Goal: Information Seeking & Learning: Learn about a topic

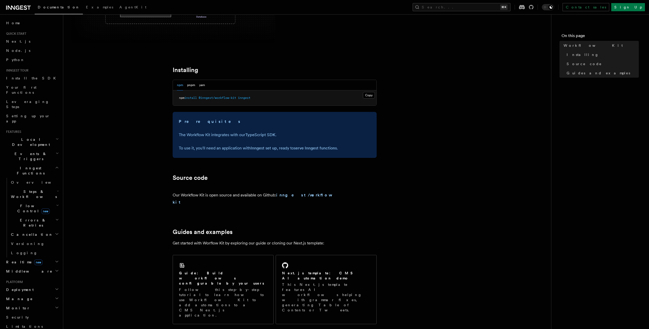
scroll to position [213, 0]
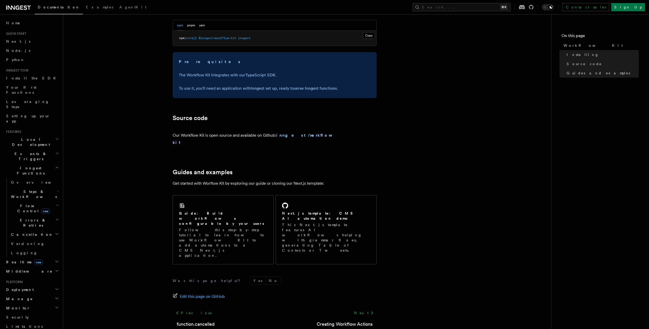
click at [39, 257] on h2 "Realtime new" at bounding box center [32, 261] width 56 height 9
click at [26, 269] on span "Overview" at bounding box center [37, 271] width 53 height 4
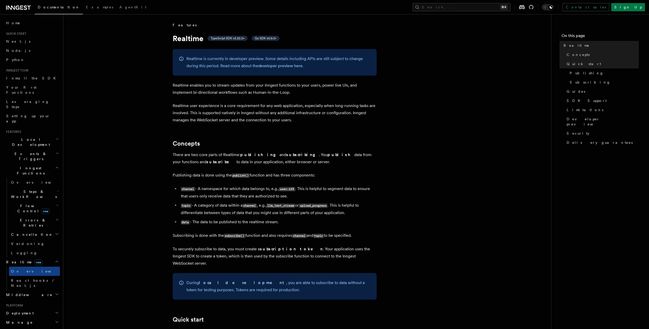
click at [48, 201] on h2 "Flow Control new" at bounding box center [34, 208] width 51 height 14
click at [25, 224] on link "[PERSON_NAME] new" at bounding box center [37, 229] width 46 height 10
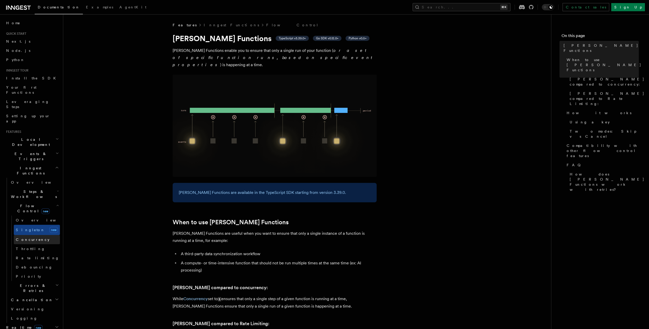
click at [24, 237] on span "Concurrency" at bounding box center [33, 239] width 34 height 4
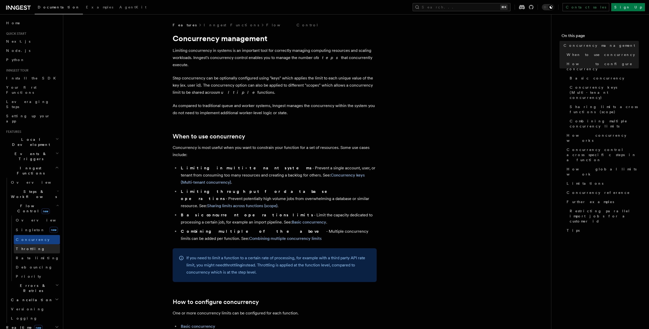
click at [26, 246] on span "Throttling" at bounding box center [30, 248] width 29 height 4
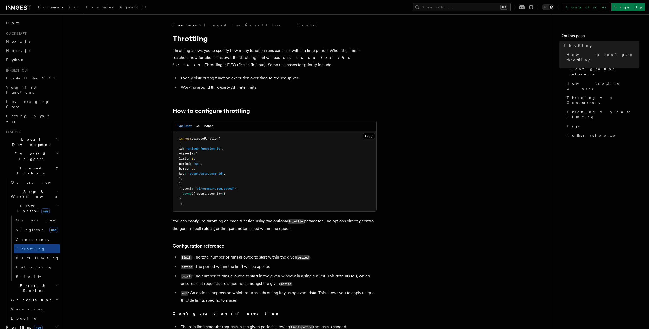
click at [13, 7] on icon at bounding box center [18, 8] width 24 height 6
